Goal: Navigation & Orientation: Find specific page/section

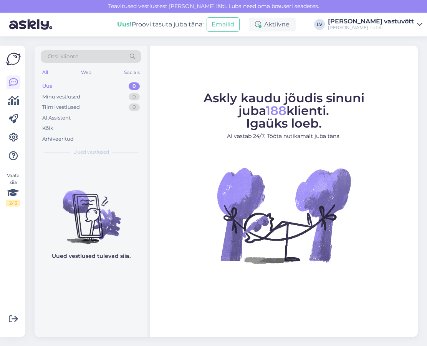
click at [74, 86] on div "Uus 0" at bounding box center [91, 86] width 101 height 11
click at [54, 98] on div "Minu vestlused" at bounding box center [61, 97] width 38 height 8
click at [60, 103] on div "Tiimi vestlused 0" at bounding box center [91, 107] width 101 height 11
click at [61, 114] on div "AI Assistent" at bounding box center [91, 118] width 101 height 11
click at [65, 80] on div "Otsi kliente All Web Socials Uus 0 Minu vestlused 0 Tiimi vestlused 0 AI Assist…" at bounding box center [91, 103] width 113 height 115
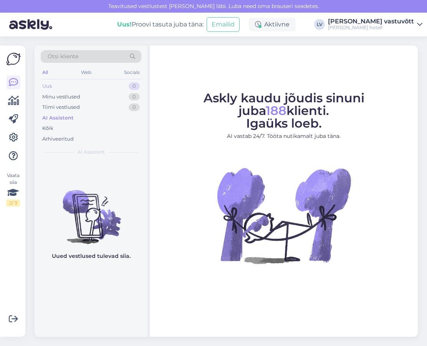
click at [46, 85] on div "Uus" at bounding box center [47, 86] width 10 height 8
click at [55, 135] on div "Arhiveeritud" at bounding box center [57, 139] width 31 height 8
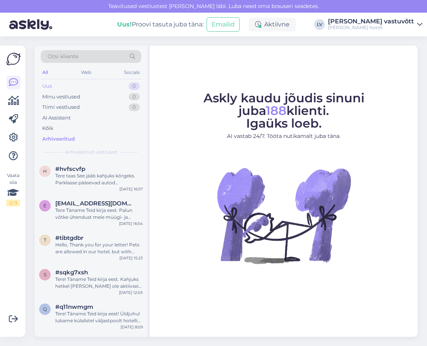
click at [49, 86] on div "Uus" at bounding box center [47, 86] width 10 height 8
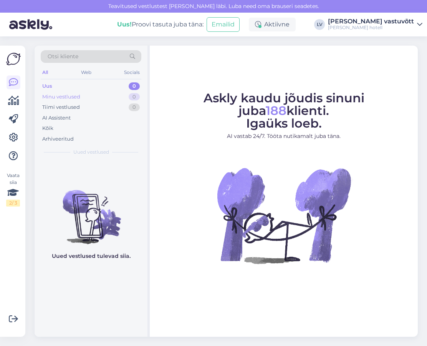
click at [53, 96] on div "Minu vestlused" at bounding box center [61, 97] width 38 height 8
